Goal: Task Accomplishment & Management: Use online tool/utility

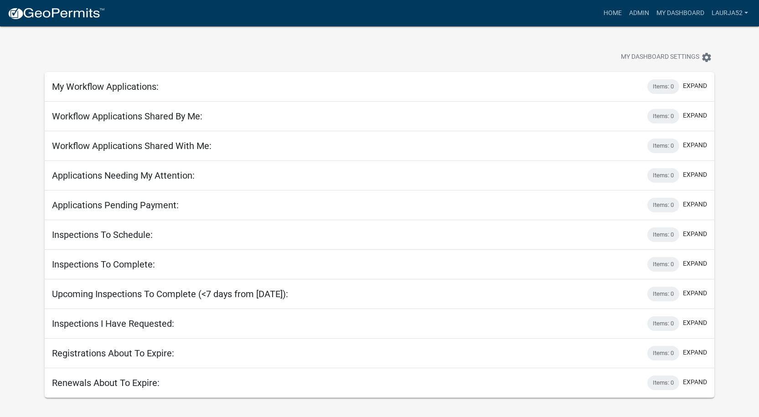
click at [407, 50] on div at bounding box center [237, 58] width 398 height 20
click at [644, 12] on link "Admin" at bounding box center [638, 13] width 27 height 17
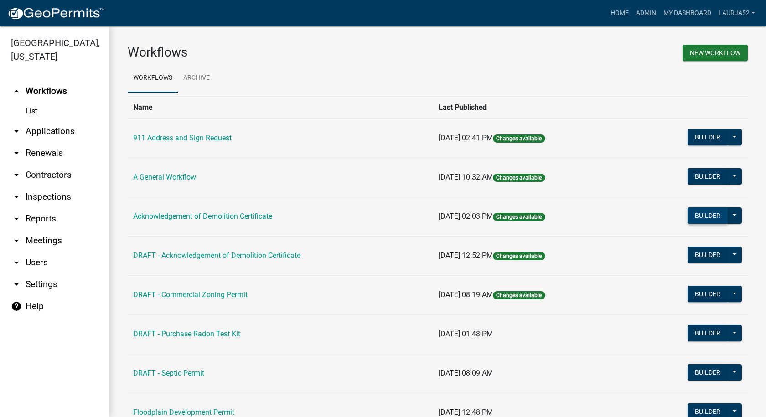
click at [701, 217] on button "Builder" at bounding box center [707, 215] width 40 height 16
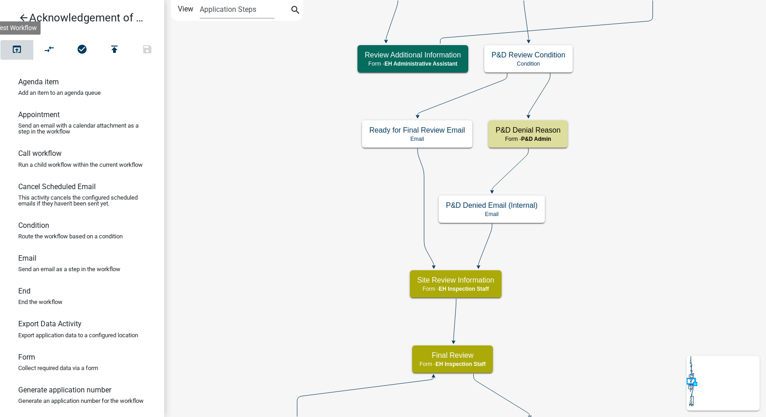
click at [18, 52] on icon "open_in_browser" at bounding box center [16, 50] width 11 height 13
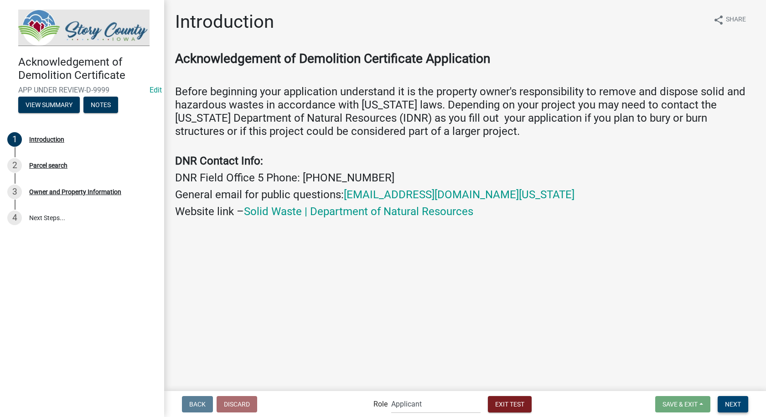
click at [742, 406] on button "Next" at bounding box center [732, 404] width 31 height 16
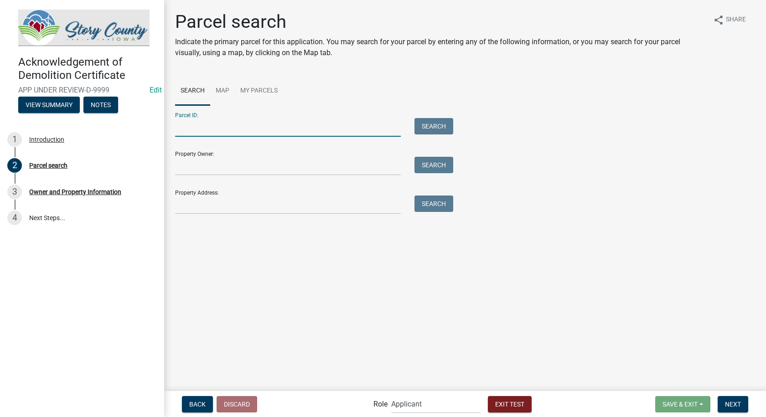
click at [185, 129] on input "Parcel ID:" at bounding box center [288, 127] width 226 height 19
drag, startPoint x: 185, startPoint y: 129, endPoint x: 179, endPoint y: 130, distance: 6.5
paste input "0524100405"
type input "0524100405"
click at [443, 121] on button "Search" at bounding box center [433, 126] width 39 height 16
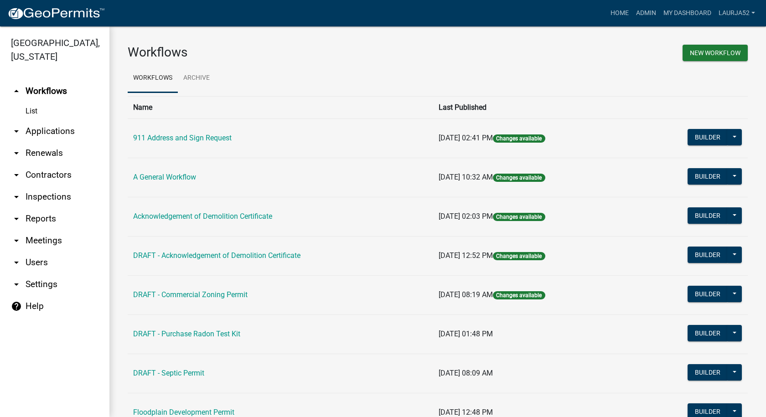
click at [244, 211] on td "Acknowledgement of Demolition Certificate" at bounding box center [280, 216] width 305 height 39
click at [243, 213] on link "Acknowledgement of Demolition Certificate" at bounding box center [202, 216] width 139 height 9
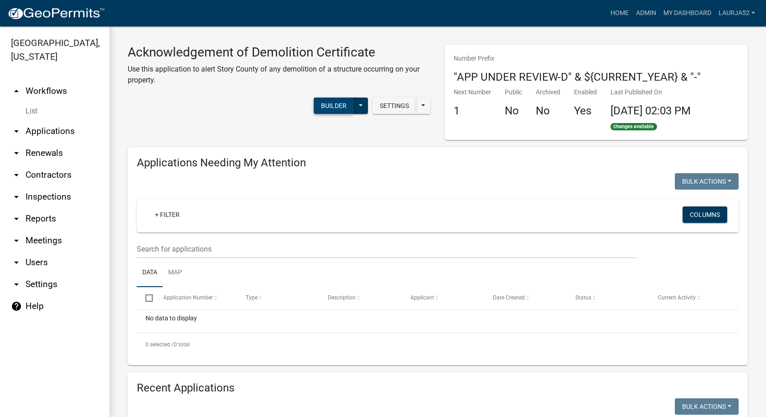
click at [321, 103] on button "Builder" at bounding box center [334, 106] width 40 height 16
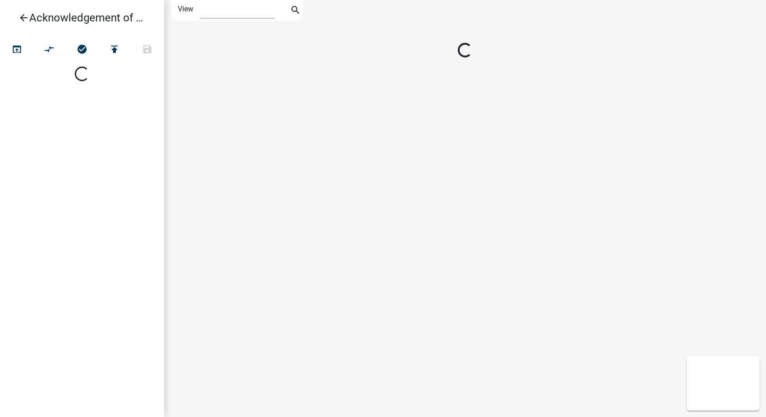
select select "1"
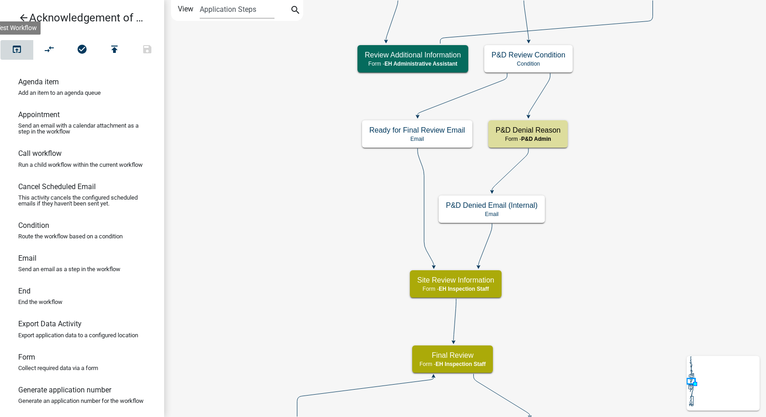
click at [18, 53] on icon "open_in_browser" at bounding box center [16, 50] width 11 height 13
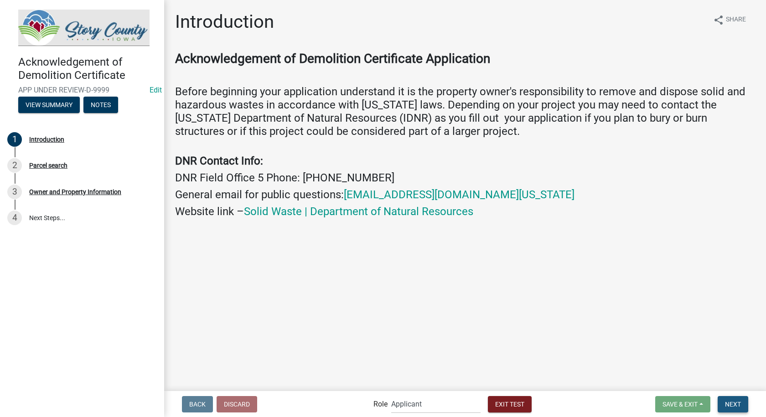
click at [737, 405] on span "Next" at bounding box center [733, 403] width 16 height 7
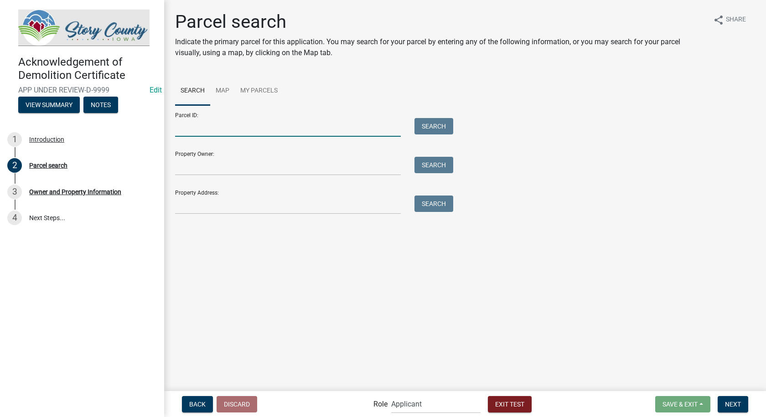
click at [177, 131] on input "Parcel ID:" at bounding box center [288, 127] width 226 height 19
type input "0524100405"
click at [431, 127] on button "Search" at bounding box center [433, 126] width 39 height 16
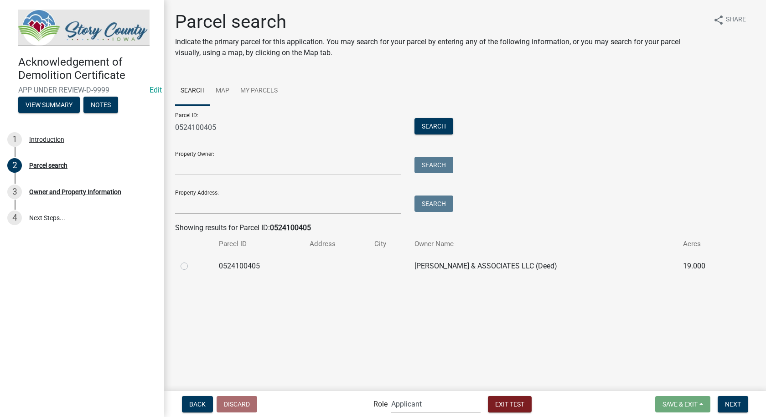
click at [191, 261] on label at bounding box center [191, 261] width 0 height 0
click at [191, 266] on input "radio" at bounding box center [194, 264] width 6 height 6
radio input "true"
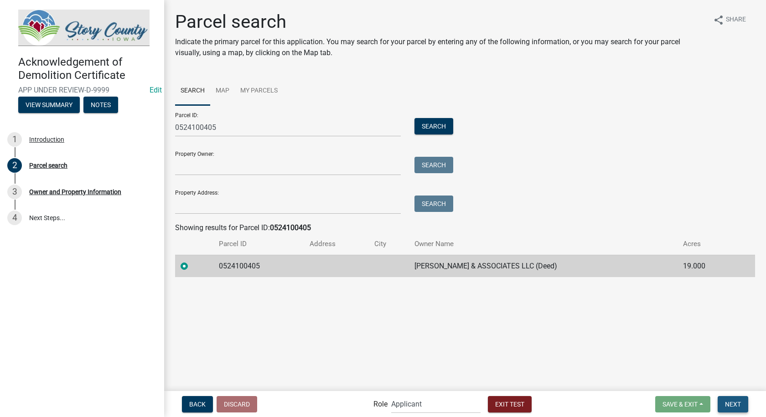
click at [735, 405] on span "Next" at bounding box center [733, 403] width 16 height 7
